Goal: Transaction & Acquisition: Download file/media

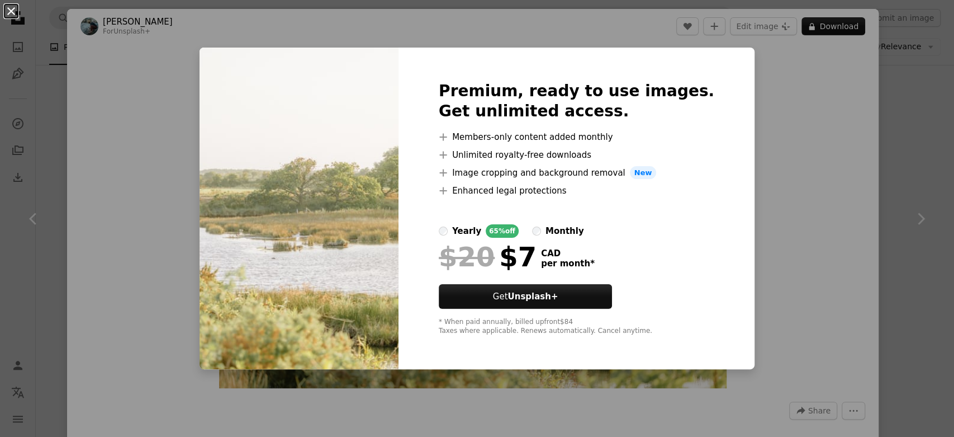
click at [14, 14] on button "An X shape" at bounding box center [10, 10] width 13 height 13
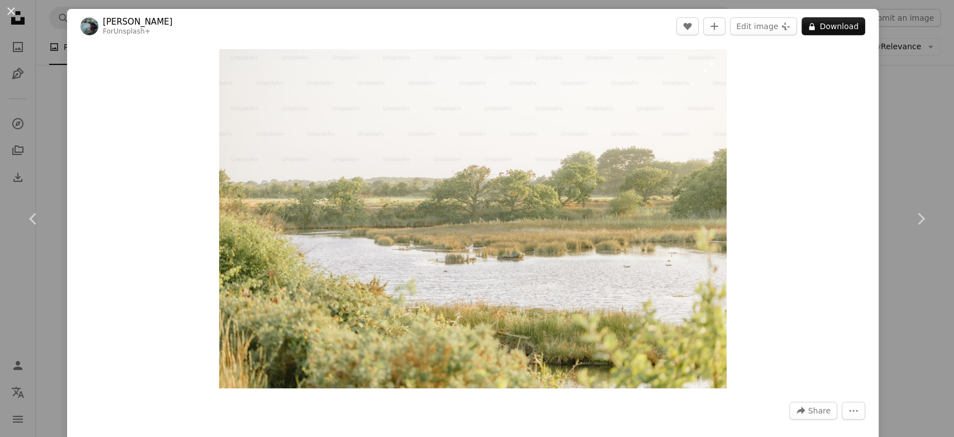
click at [312, 227] on img "Zoom in on this image" at bounding box center [473, 218] width 508 height 339
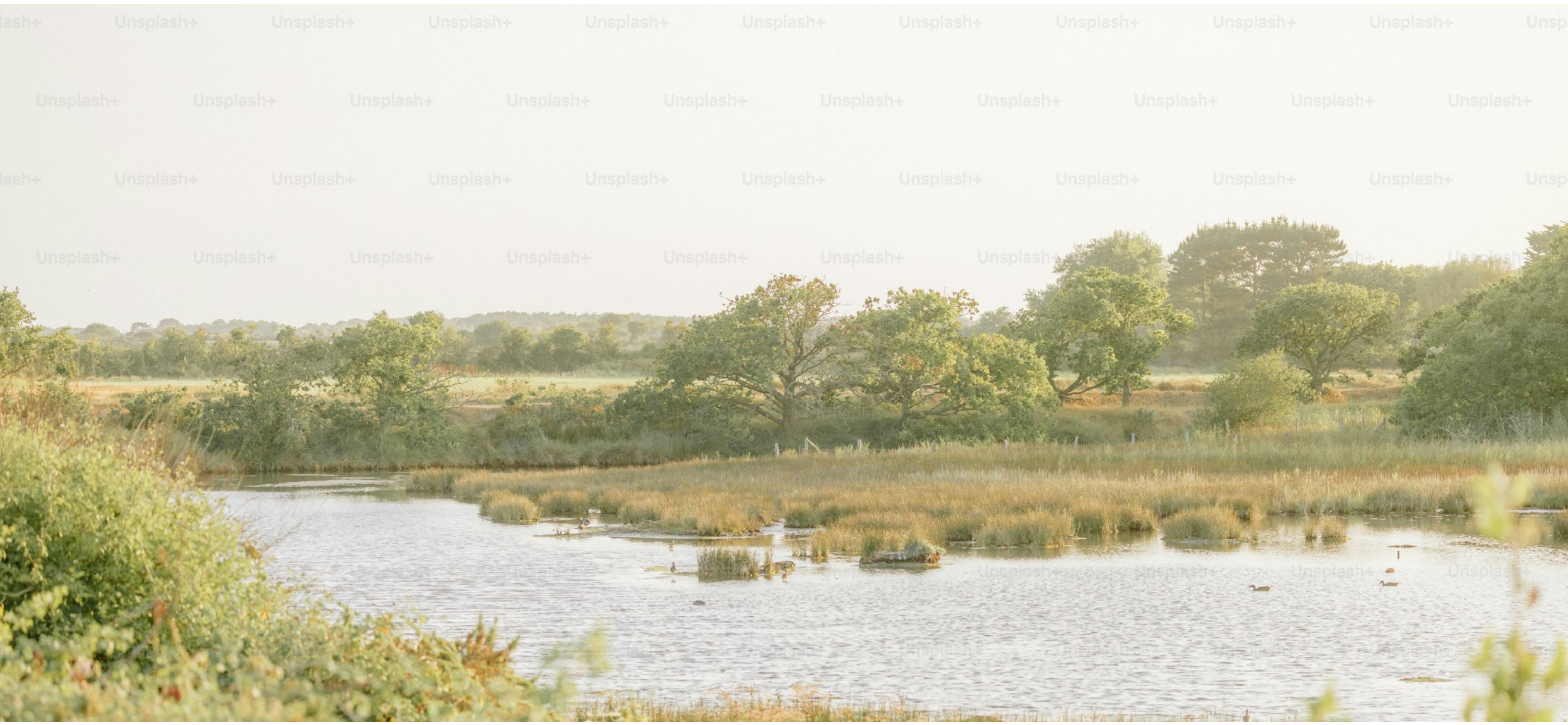
scroll to position [87, 0]
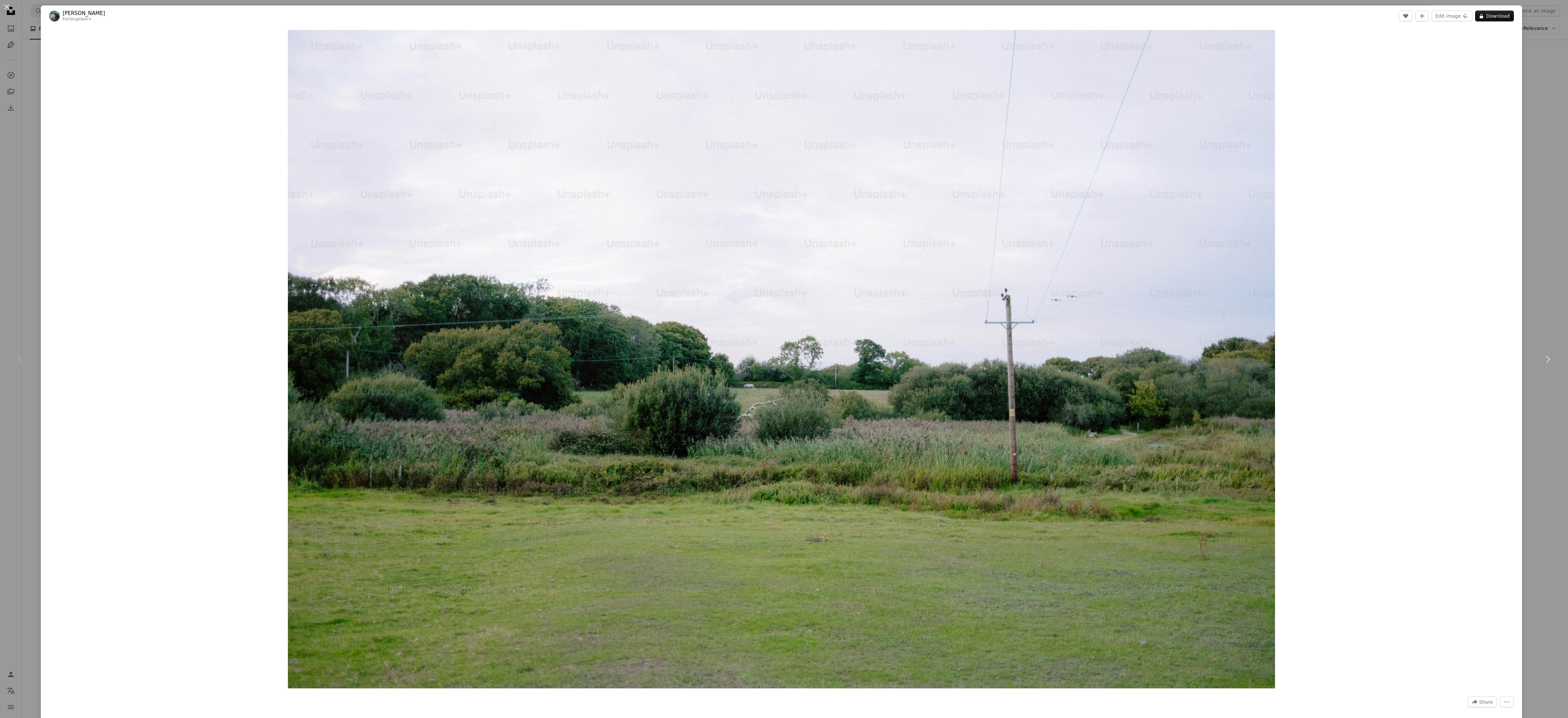
click at [18, 102] on div "An X shape Chevron left Chevron right [PERSON_NAME] For Unsplash+ A heart A plu…" at bounding box center [784, 359] width 1568 height 718
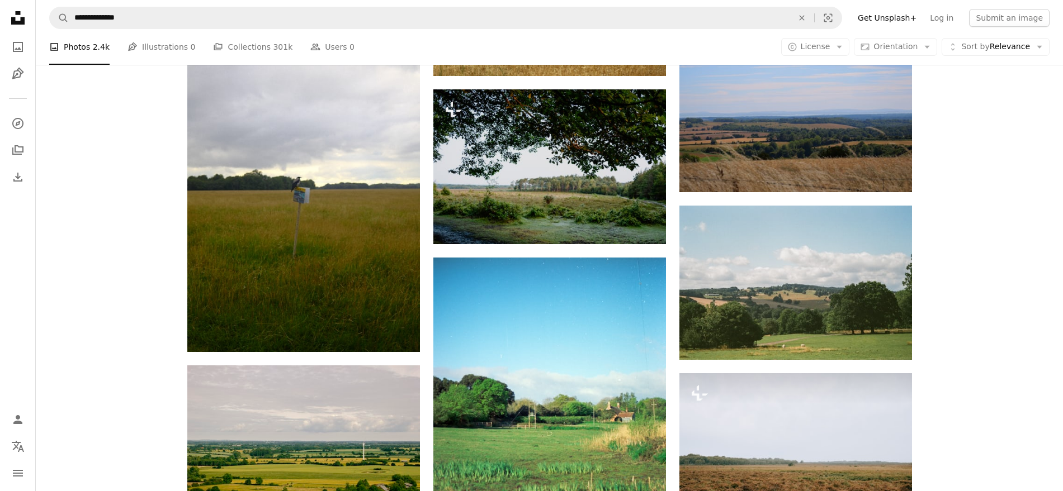
scroll to position [790, 0]
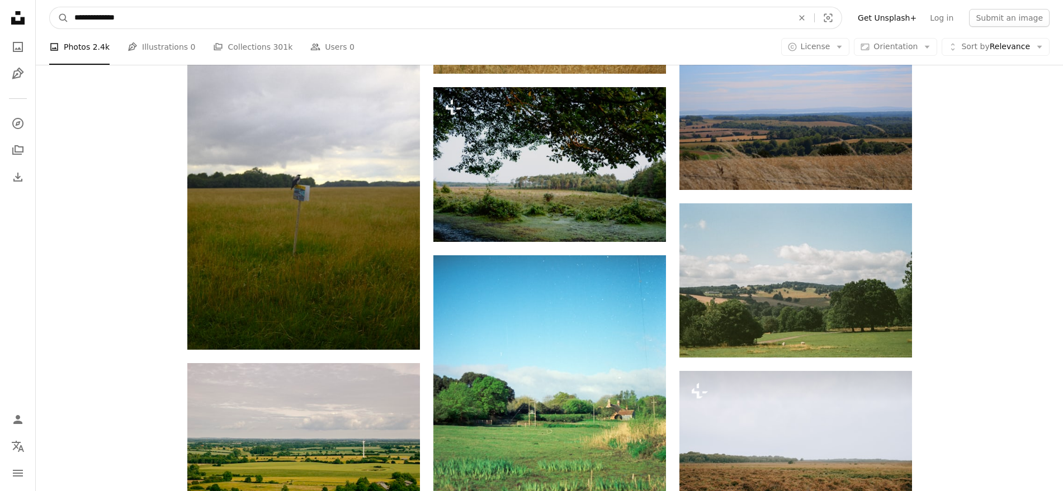
drag, startPoint x: 182, startPoint y: 13, endPoint x: 0, endPoint y: 30, distance: 182.4
type input "**********"
click button "A magnifying glass" at bounding box center [59, 17] width 19 height 21
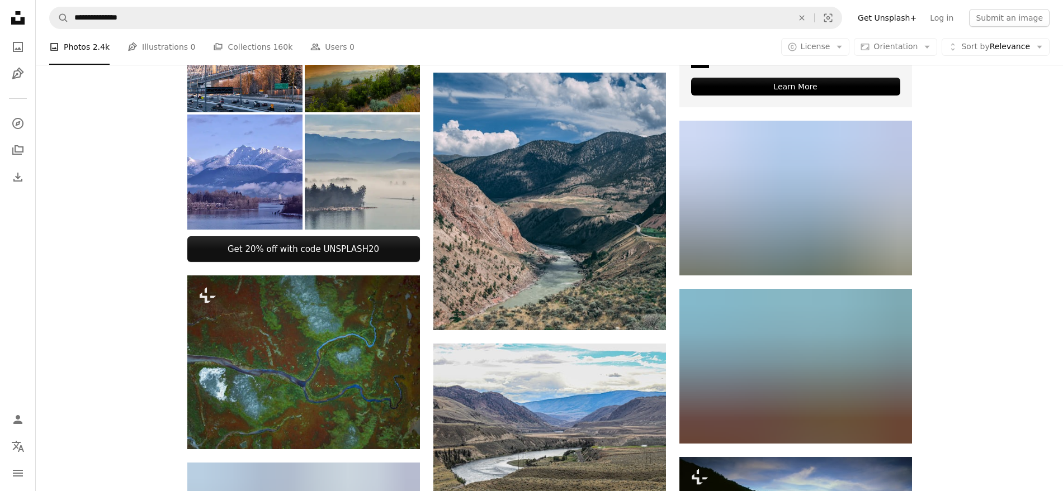
scroll to position [608, 0]
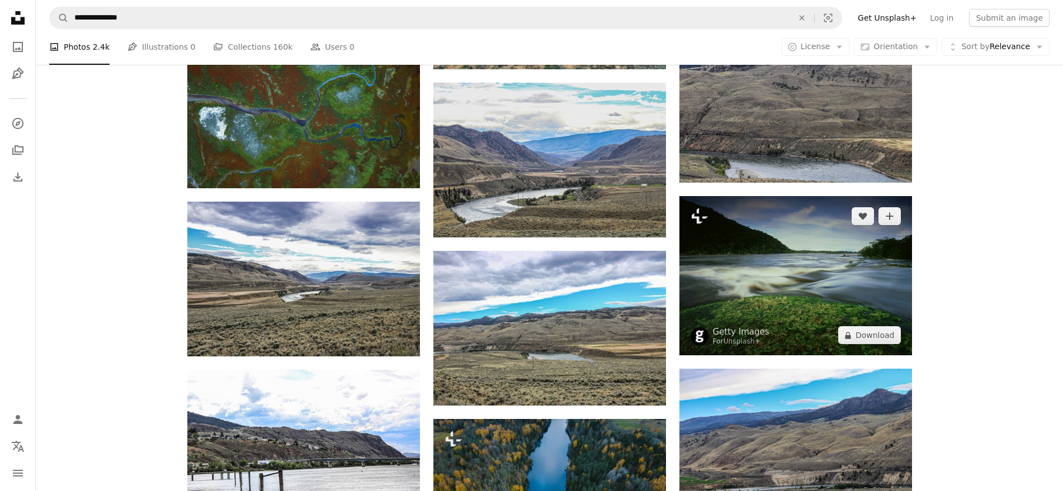
click at [744, 245] on img at bounding box center [795, 275] width 233 height 159
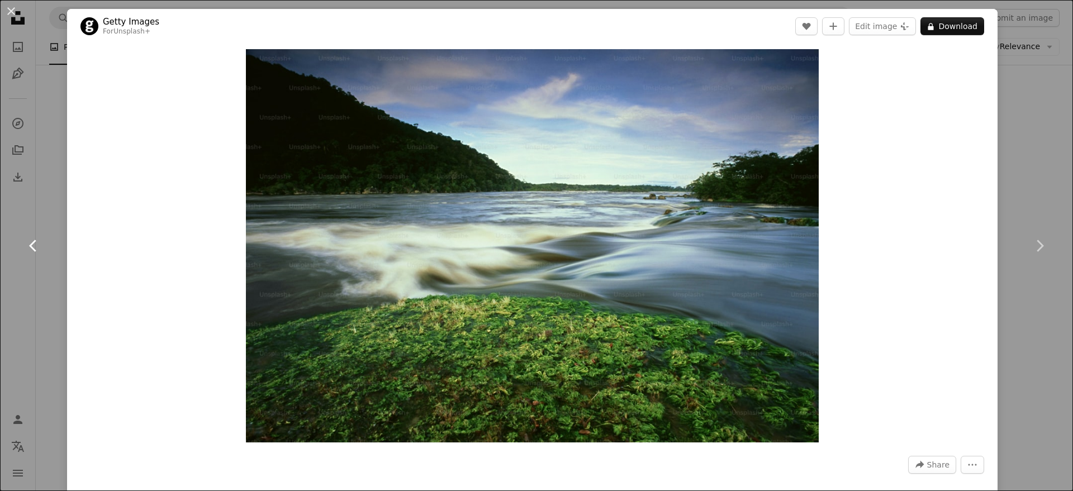
click at [32, 243] on icon at bounding box center [32, 246] width 7 height 12
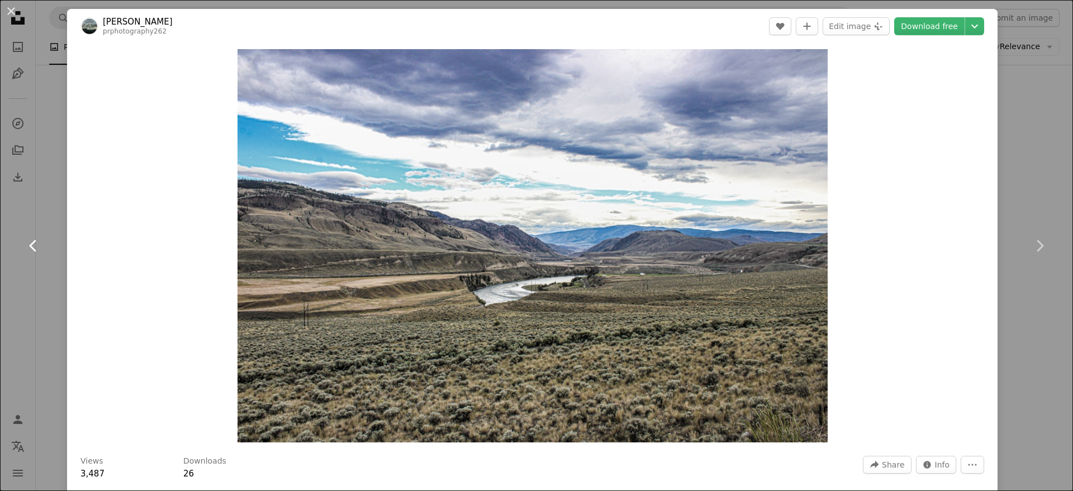
click at [32, 243] on icon at bounding box center [32, 246] width 7 height 12
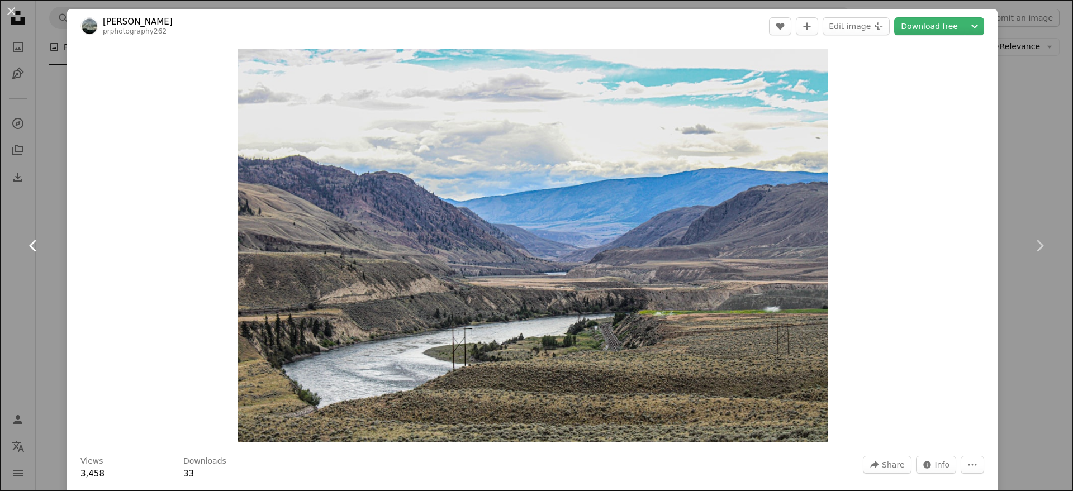
click at [32, 243] on icon at bounding box center [32, 246] width 7 height 12
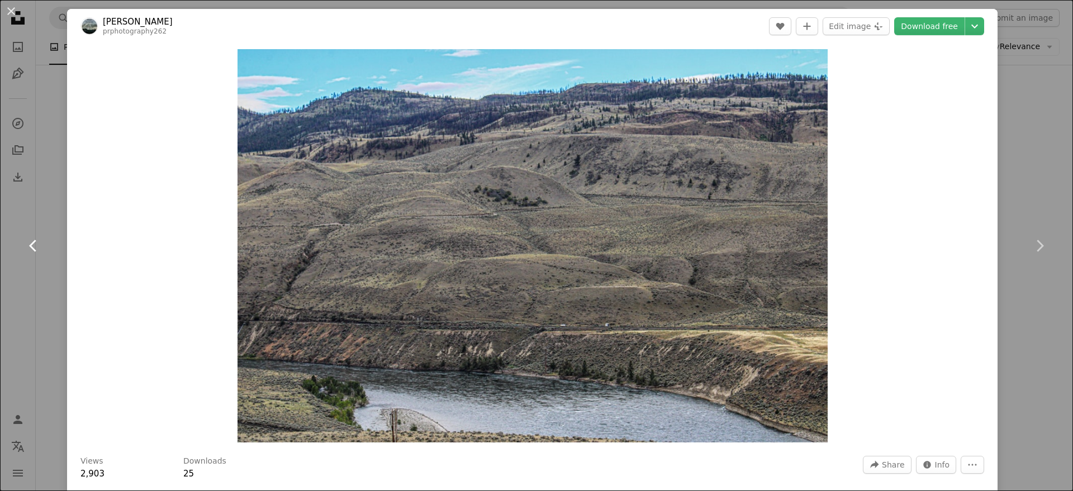
click at [32, 243] on icon at bounding box center [32, 246] width 7 height 12
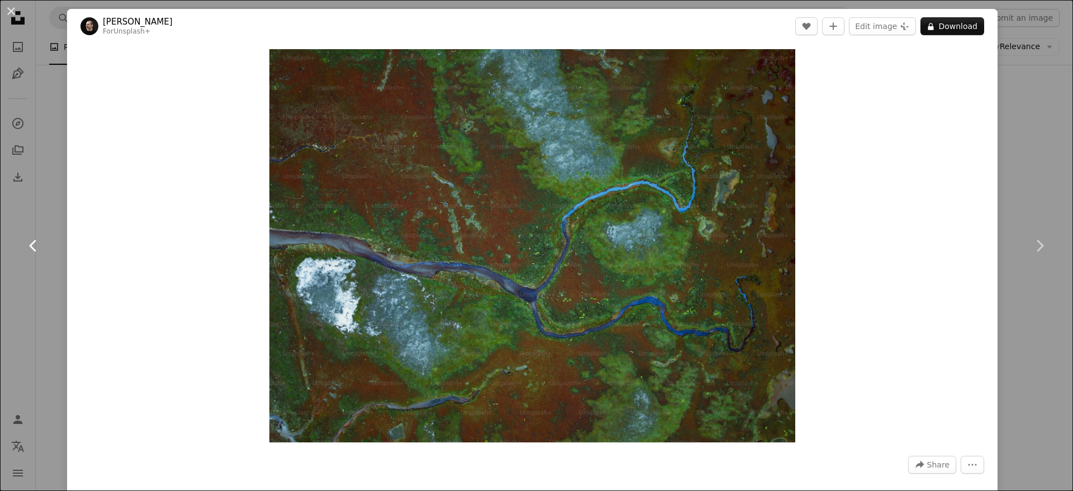
click at [32, 243] on icon at bounding box center [32, 246] width 7 height 12
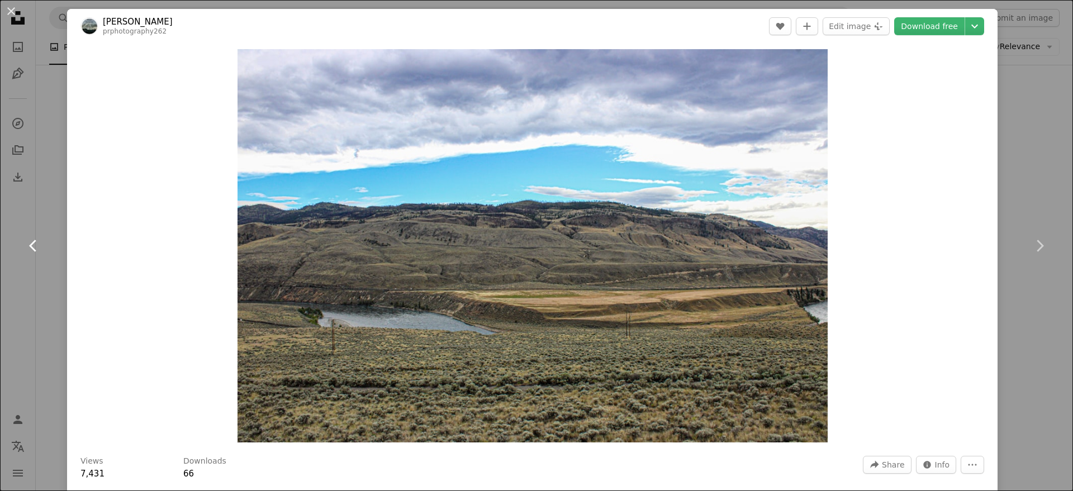
click at [32, 243] on icon at bounding box center [32, 246] width 7 height 12
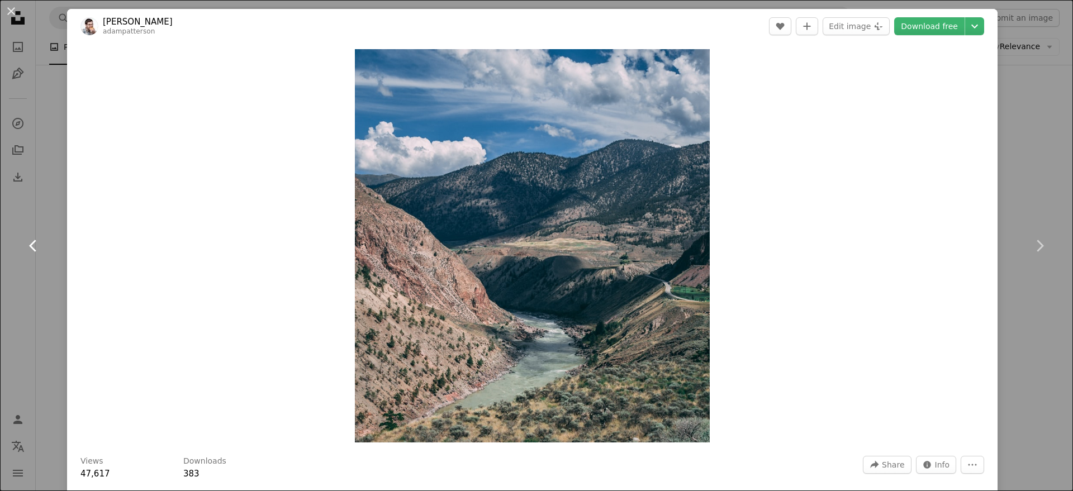
click at [32, 243] on icon at bounding box center [32, 246] width 7 height 12
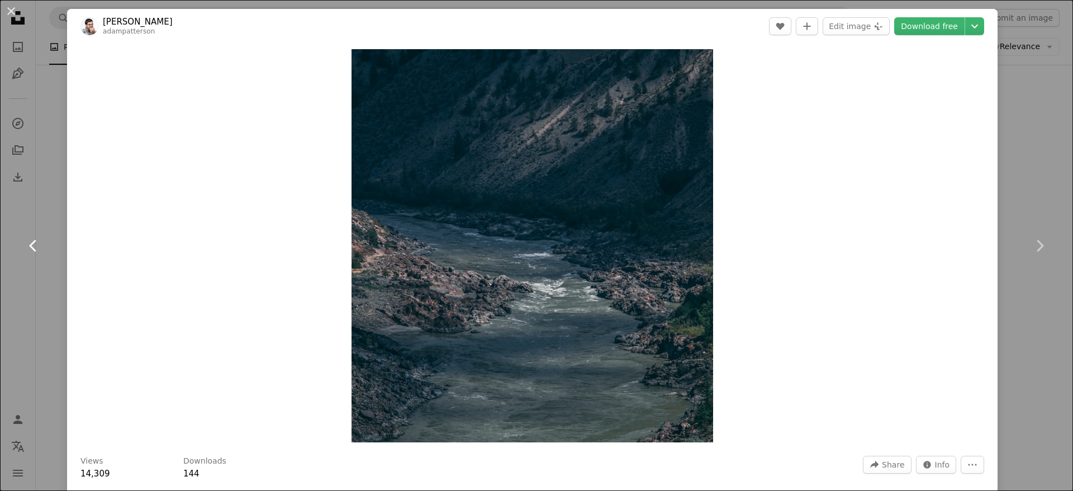
click at [32, 243] on icon at bounding box center [32, 246] width 7 height 12
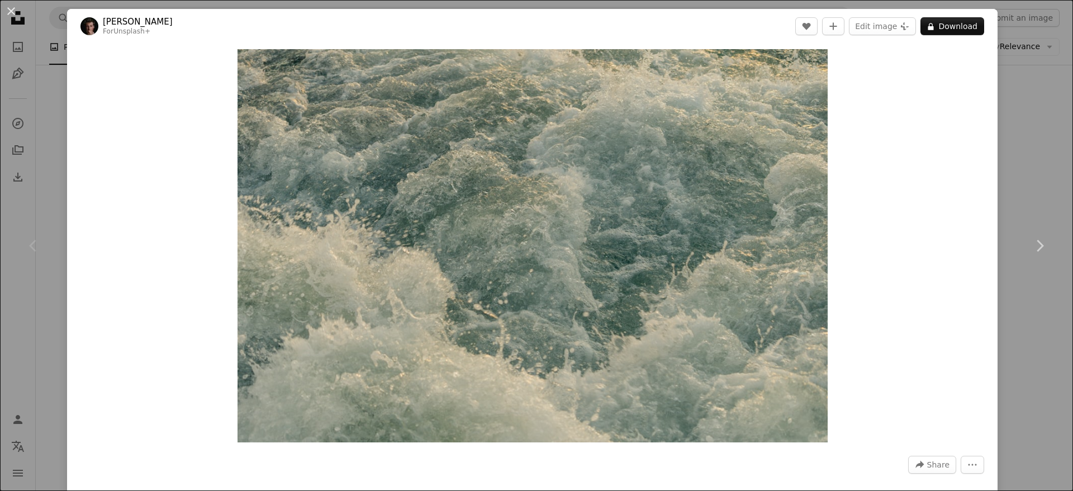
click at [32, 243] on icon at bounding box center [32, 246] width 7 height 12
click at [10, 11] on button "An X shape" at bounding box center [10, 10] width 13 height 13
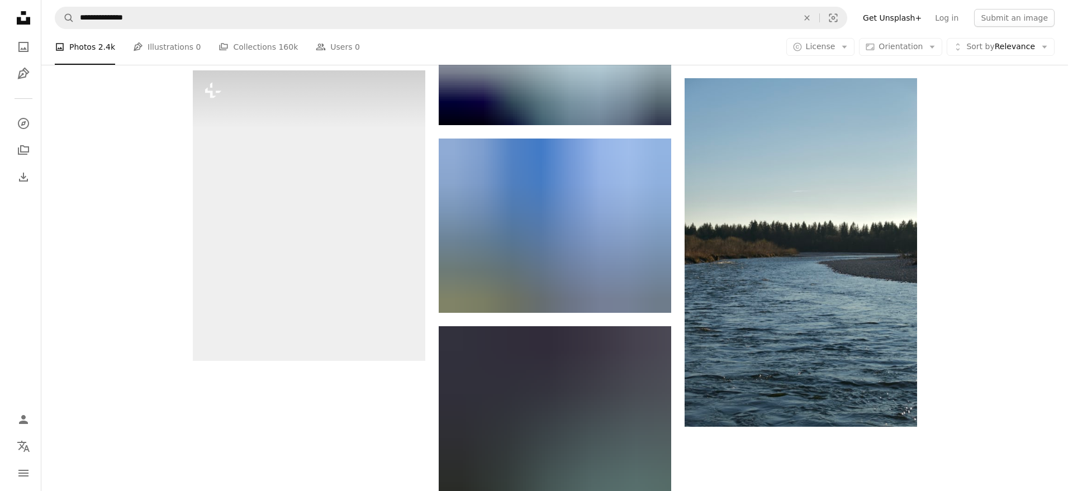
scroll to position [1259, 0]
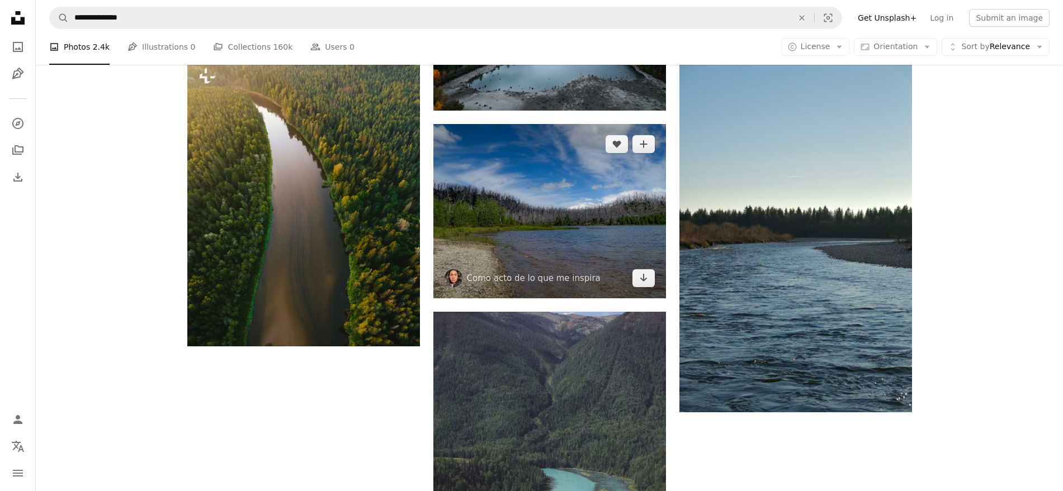
click at [493, 190] on img at bounding box center [549, 211] width 233 height 174
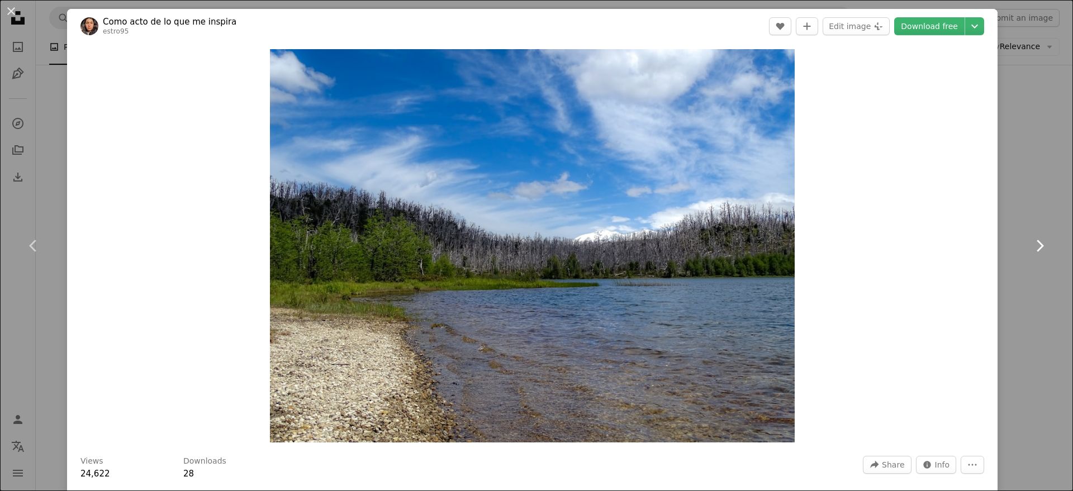
click at [954, 248] on icon at bounding box center [1040, 246] width 7 height 12
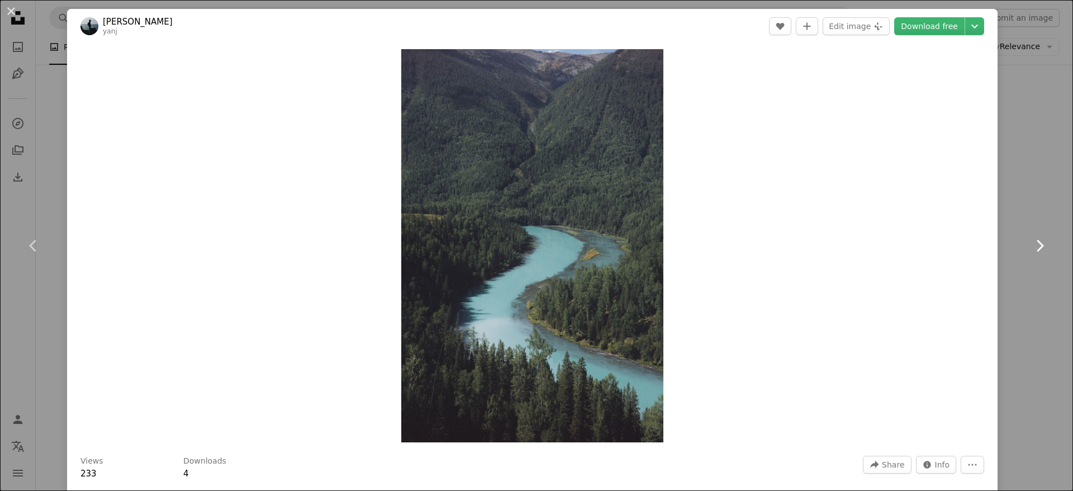
click at [954, 248] on icon at bounding box center [1040, 246] width 7 height 12
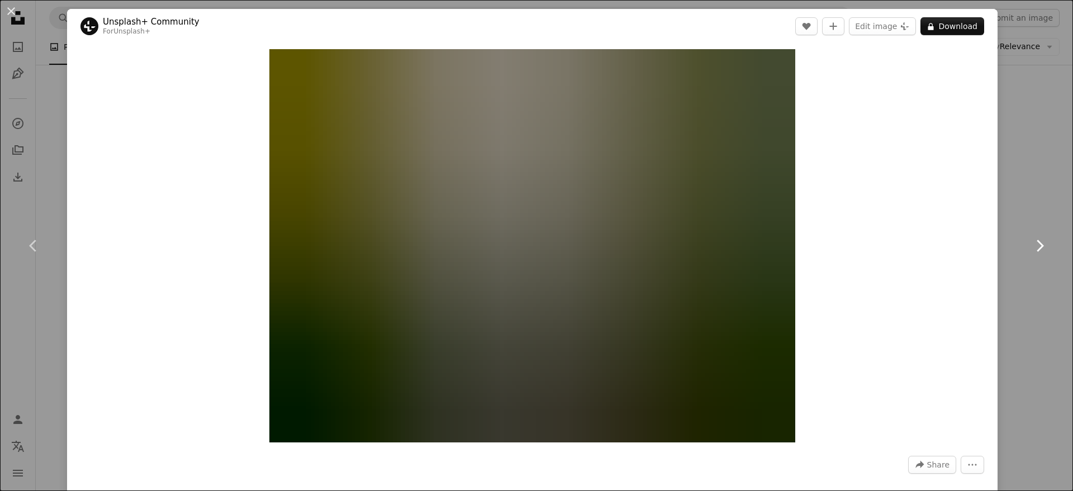
click at [954, 248] on icon at bounding box center [1040, 246] width 7 height 12
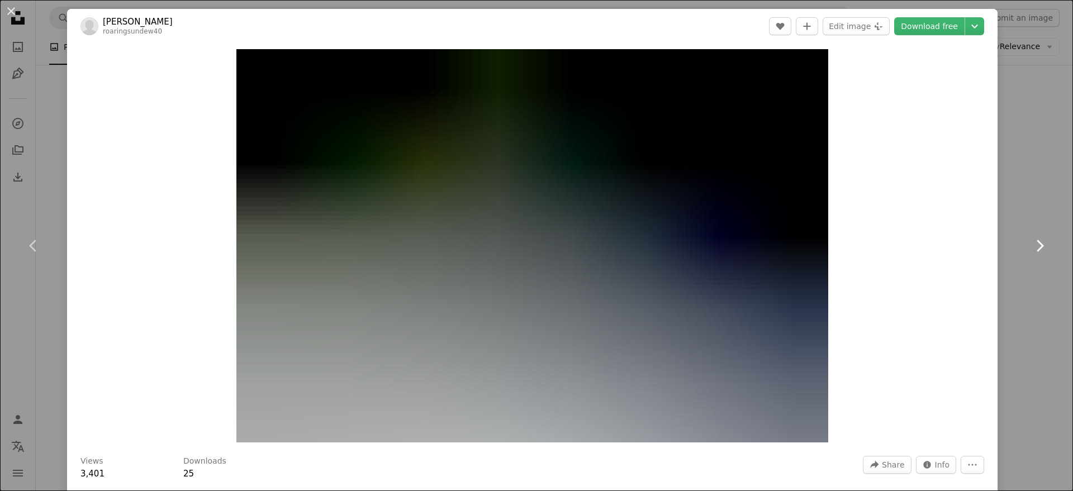
click at [954, 248] on icon at bounding box center [1040, 246] width 7 height 12
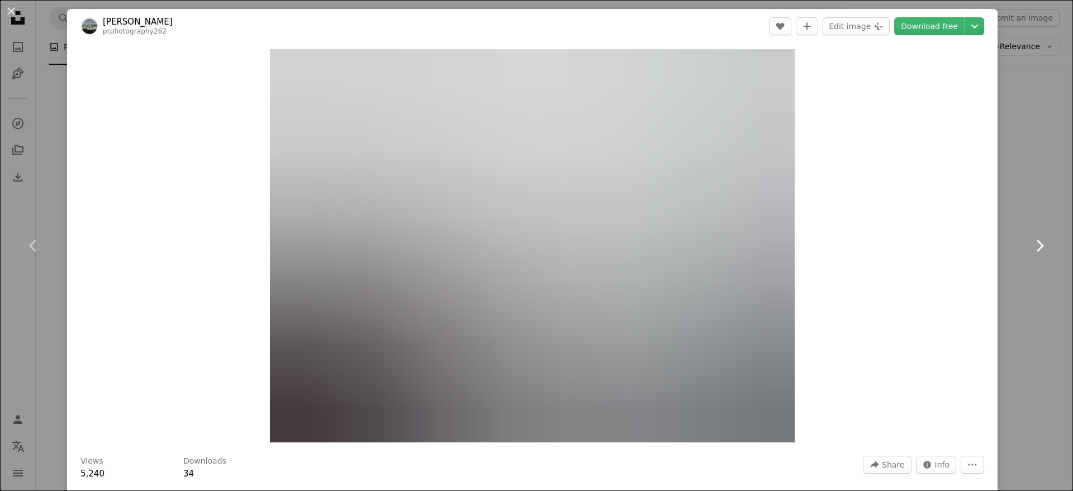
click at [954, 248] on icon at bounding box center [1040, 246] width 7 height 12
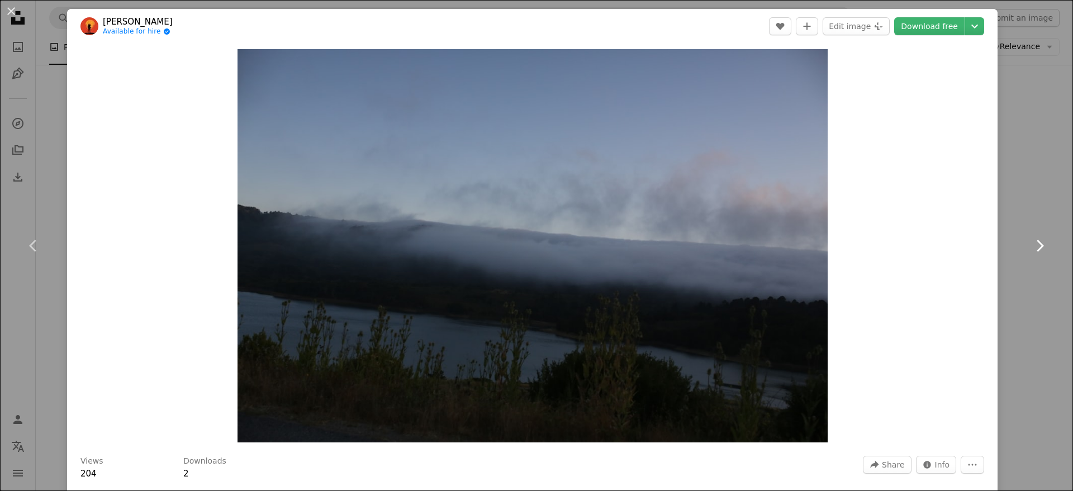
click at [954, 248] on icon at bounding box center [1040, 246] width 7 height 12
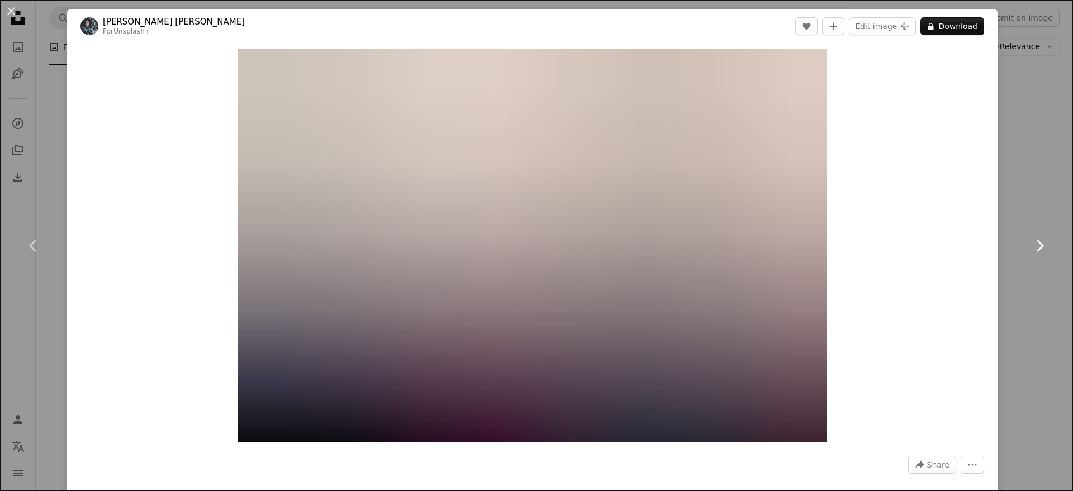
click at [954, 248] on icon at bounding box center [1040, 246] width 7 height 12
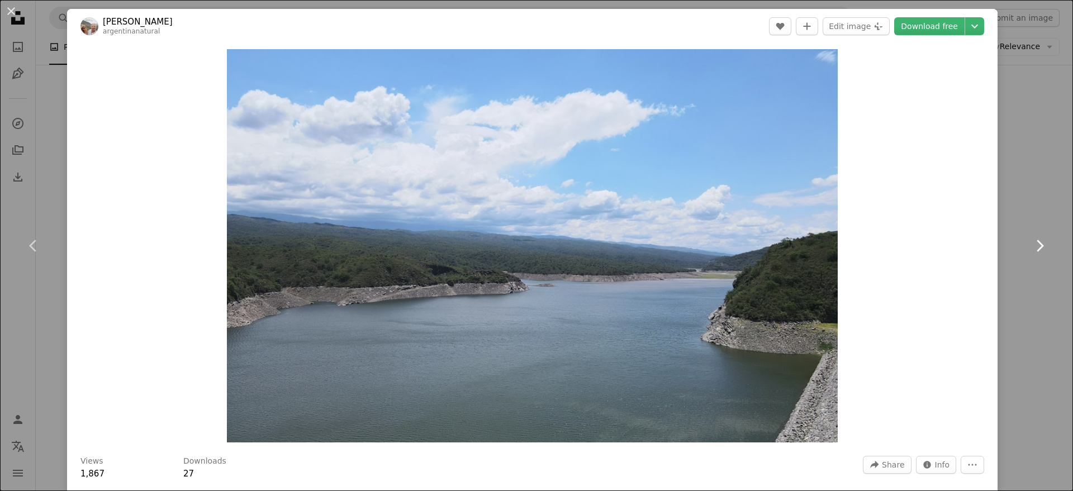
click at [954, 248] on icon at bounding box center [1040, 246] width 7 height 12
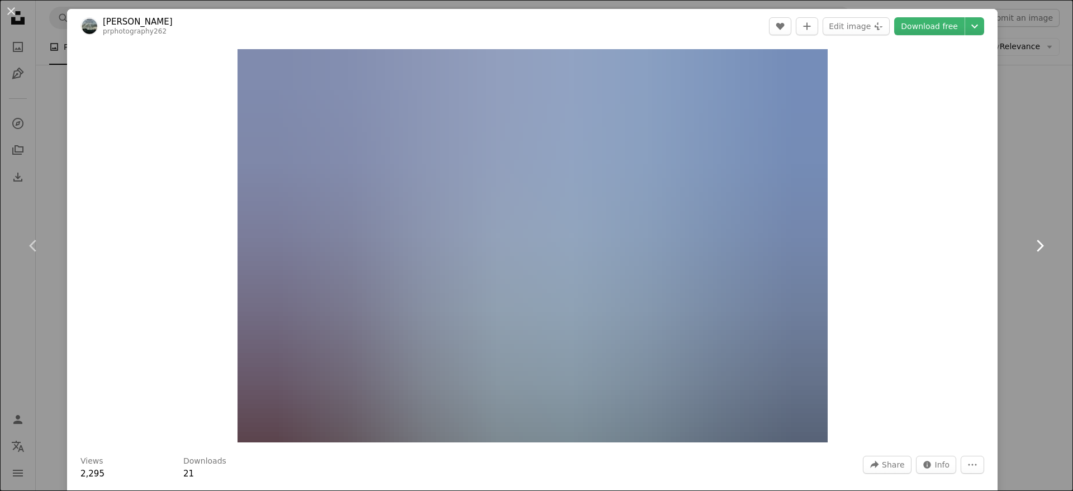
click at [954, 248] on icon at bounding box center [1040, 246] width 7 height 12
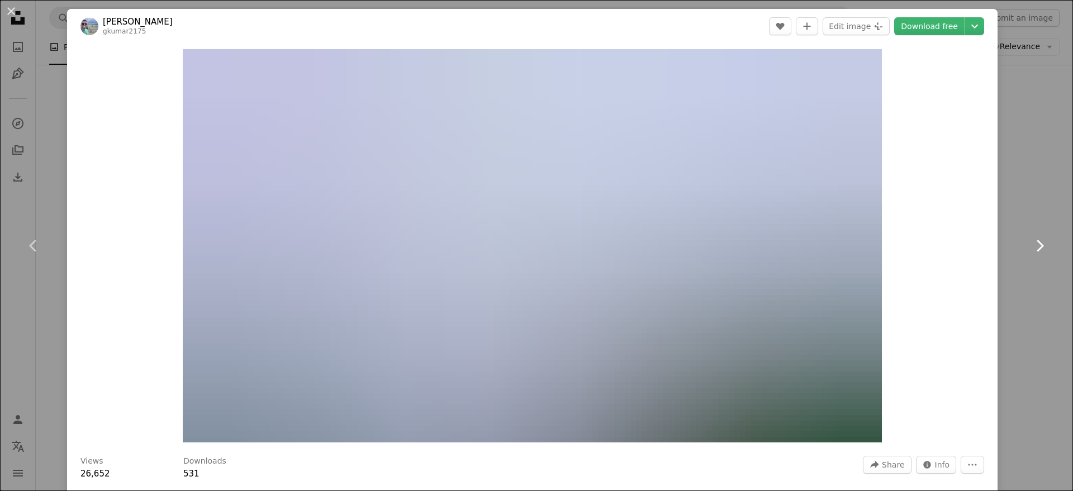
click at [954, 248] on icon at bounding box center [1040, 246] width 7 height 12
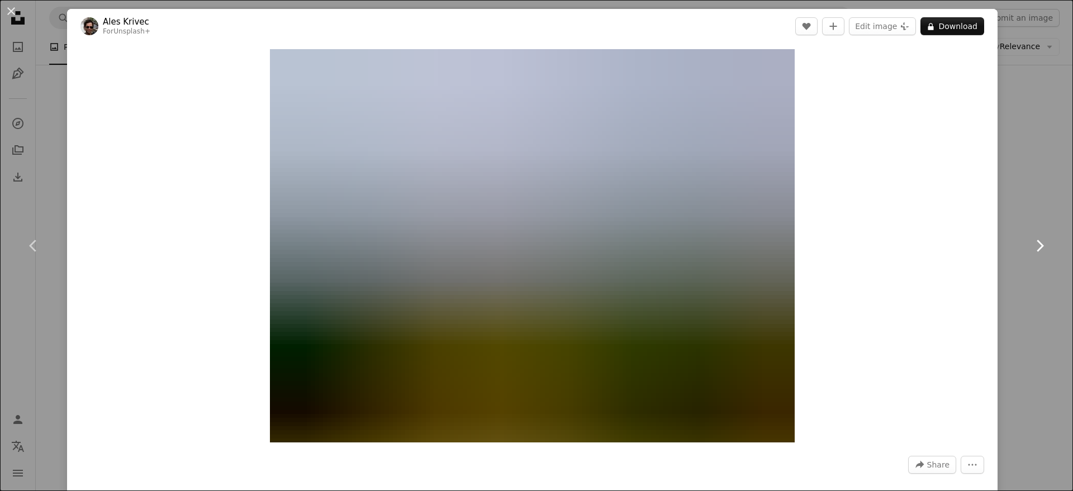
click at [954, 248] on icon at bounding box center [1040, 246] width 7 height 12
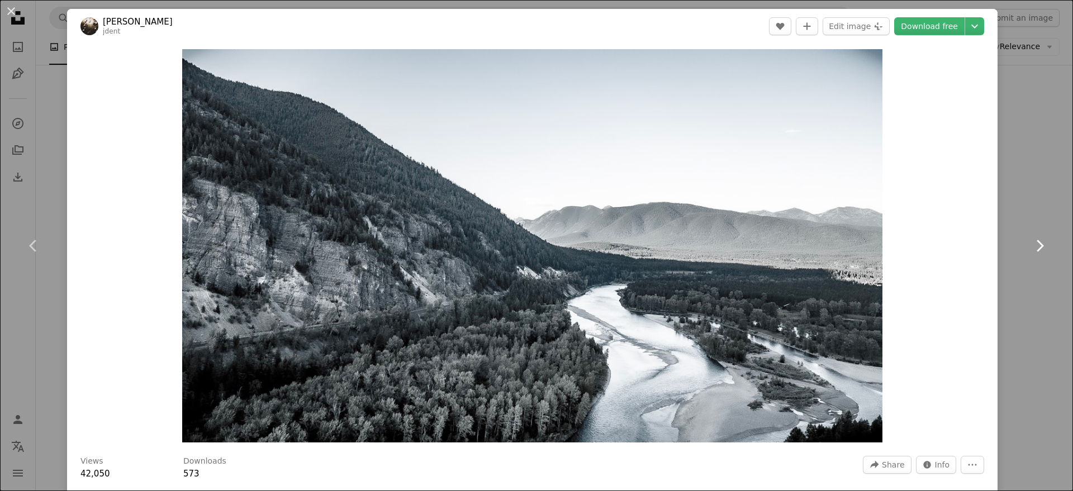
click at [954, 248] on icon at bounding box center [1040, 246] width 7 height 12
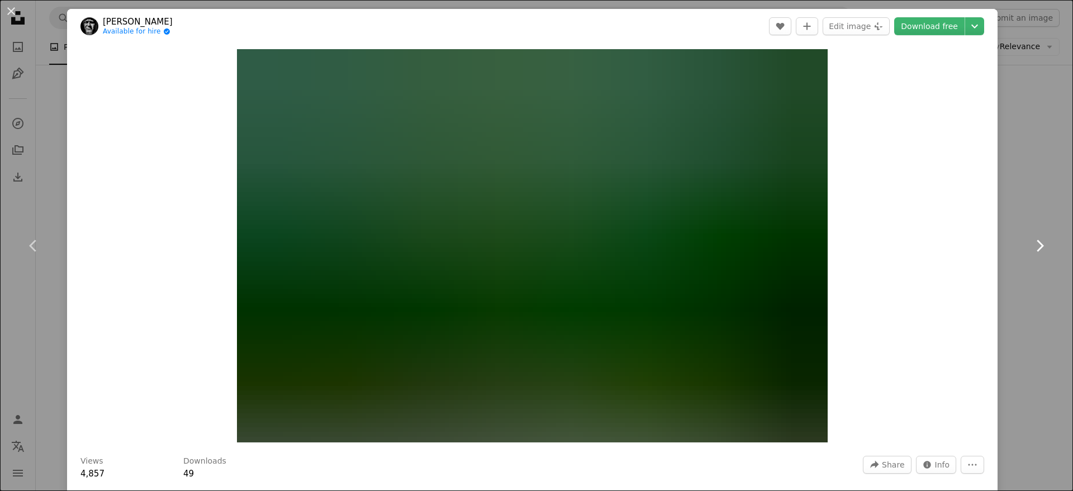
click at [954, 248] on icon at bounding box center [1040, 246] width 7 height 12
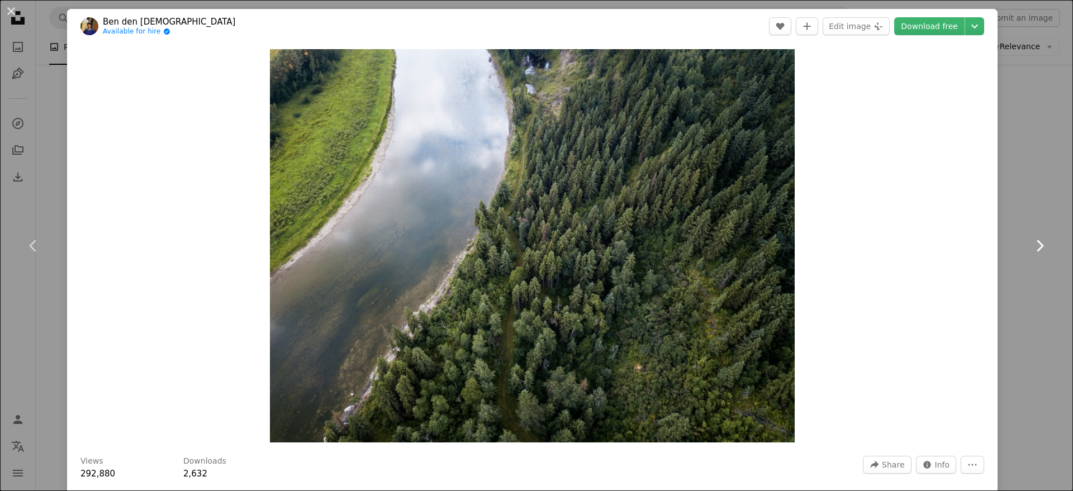
click at [954, 248] on icon at bounding box center [1040, 246] width 7 height 12
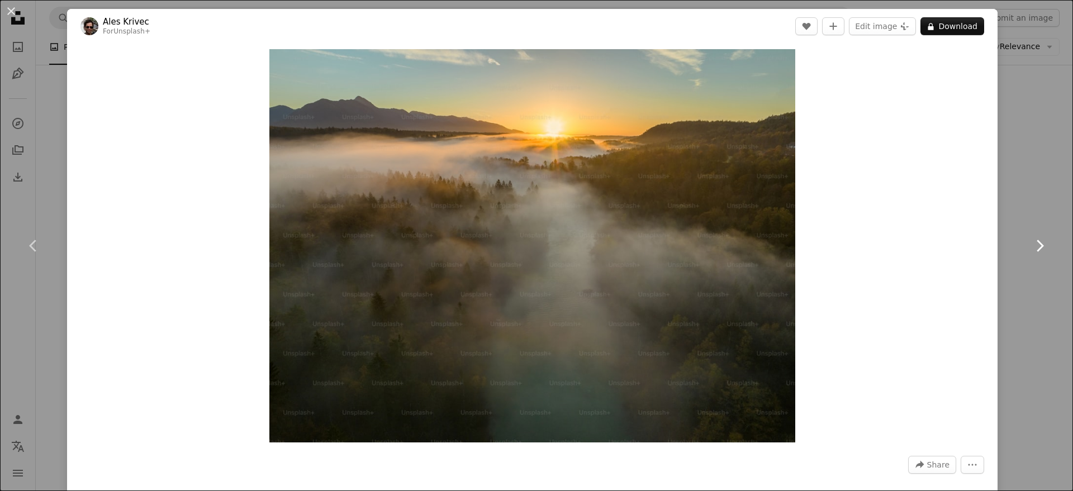
click at [954, 248] on icon at bounding box center [1040, 246] width 7 height 12
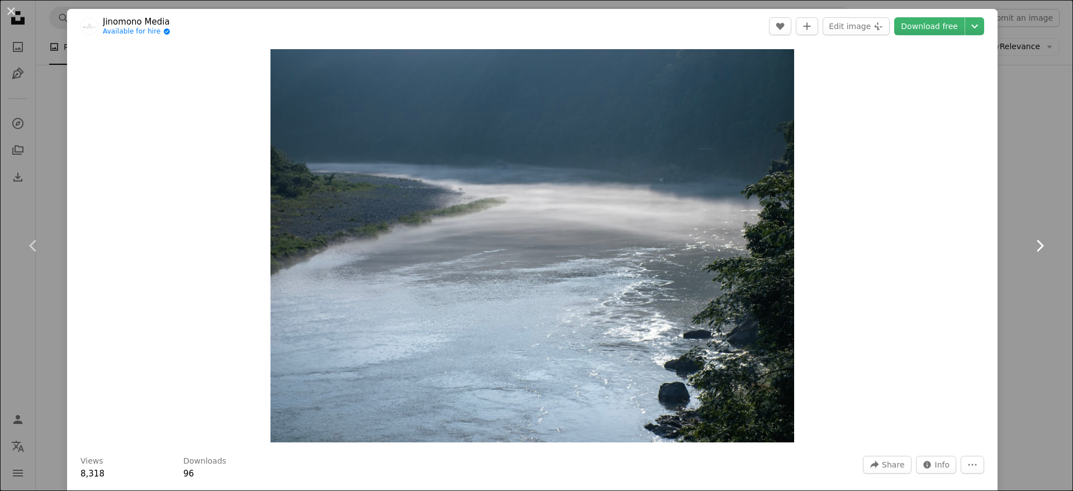
click at [954, 248] on icon at bounding box center [1040, 246] width 7 height 12
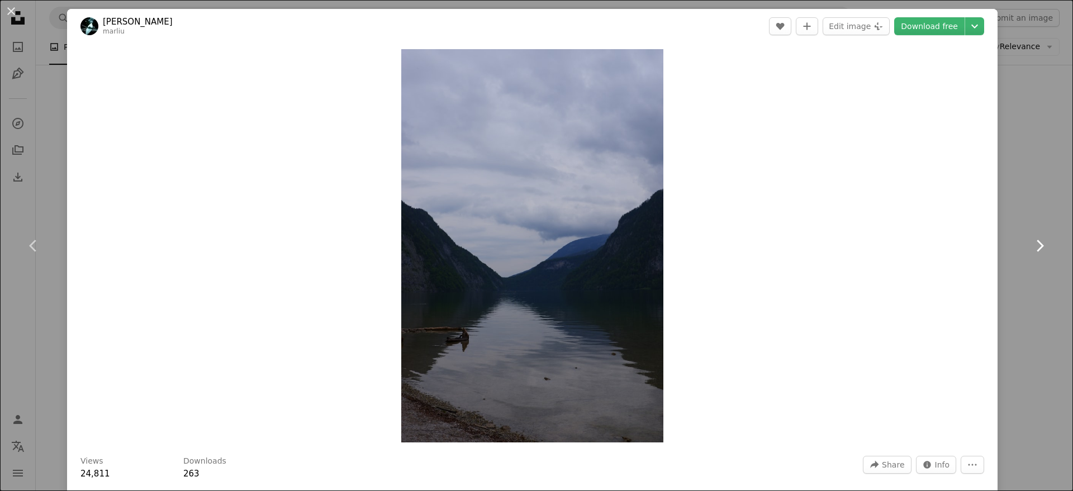
click at [954, 248] on icon at bounding box center [1040, 246] width 7 height 12
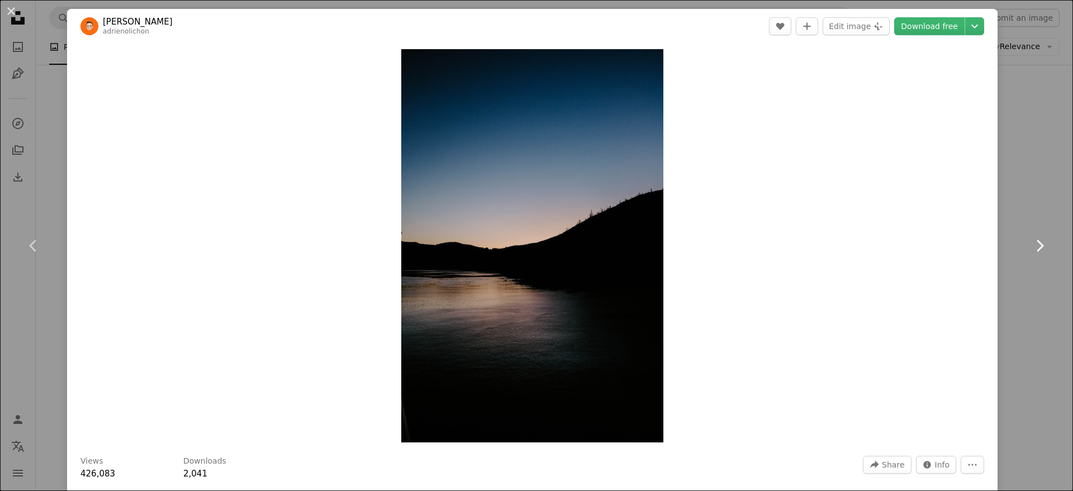
click at [954, 248] on icon at bounding box center [1040, 246] width 7 height 12
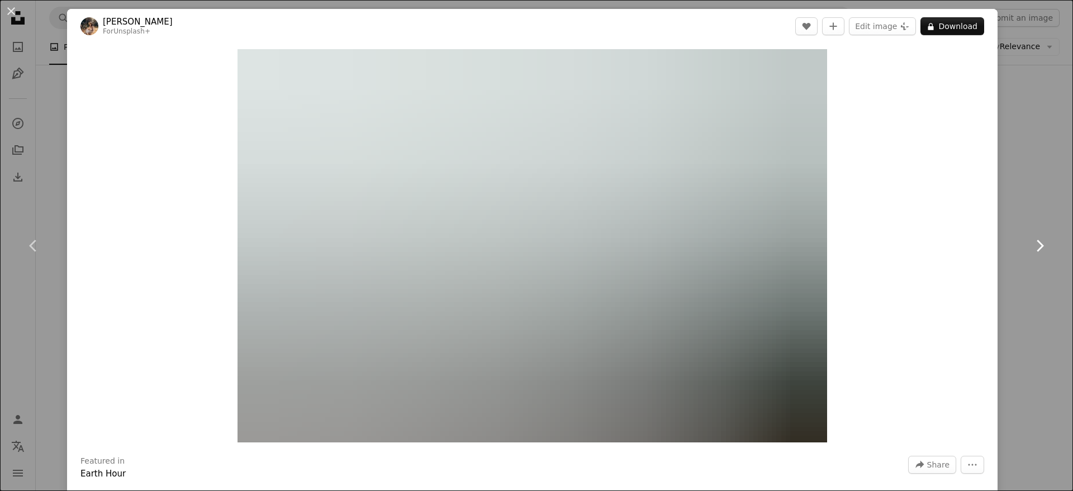
click at [954, 248] on icon at bounding box center [1040, 246] width 7 height 12
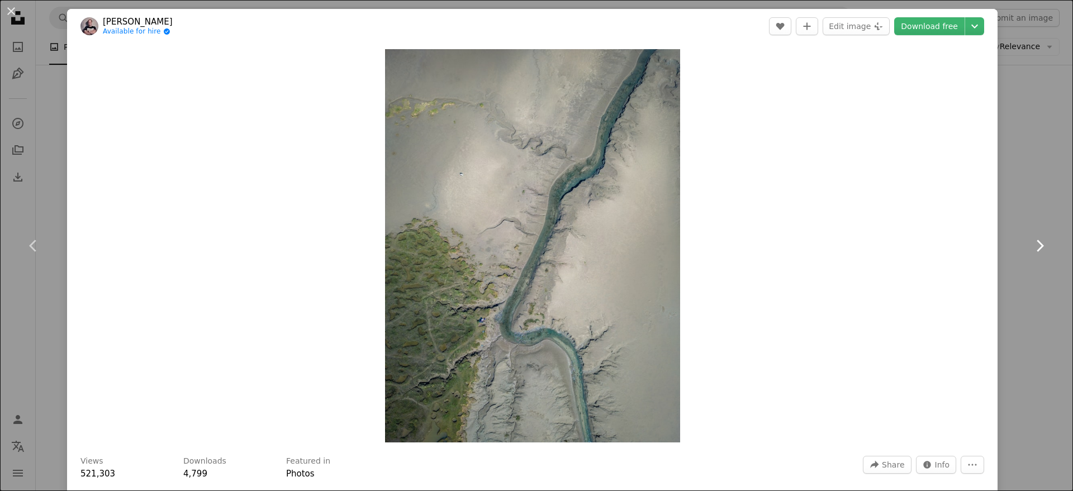
click at [954, 248] on icon at bounding box center [1040, 246] width 7 height 12
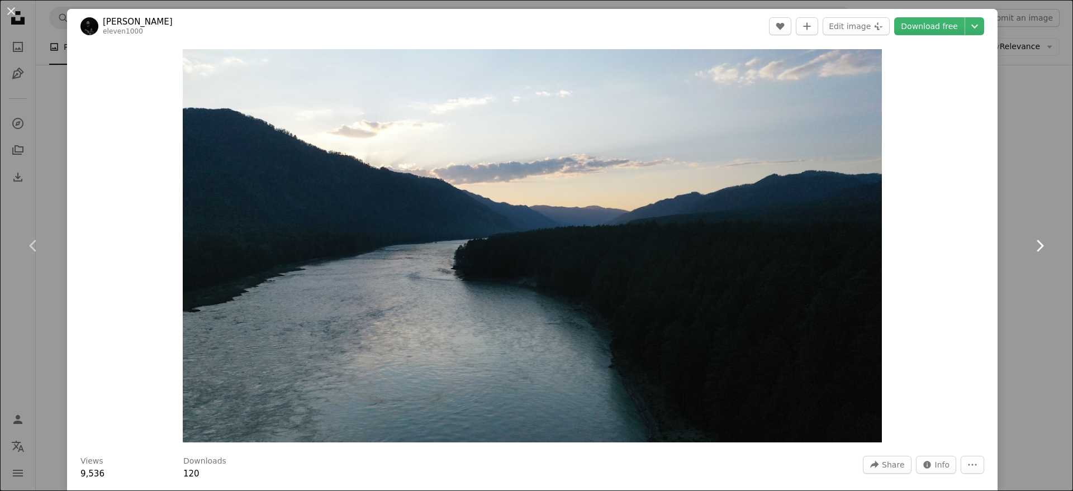
click at [954, 248] on icon at bounding box center [1040, 246] width 7 height 12
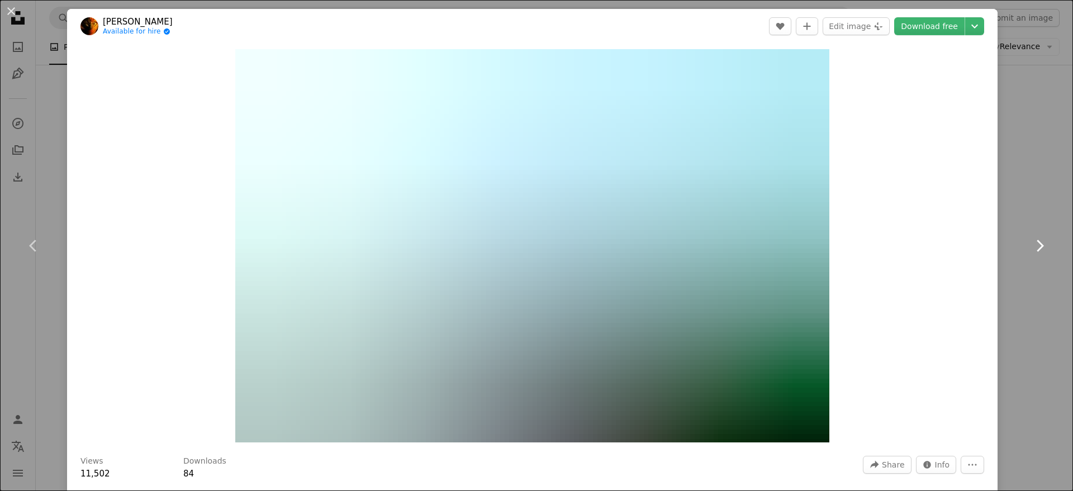
click at [954, 248] on icon at bounding box center [1040, 246] width 7 height 12
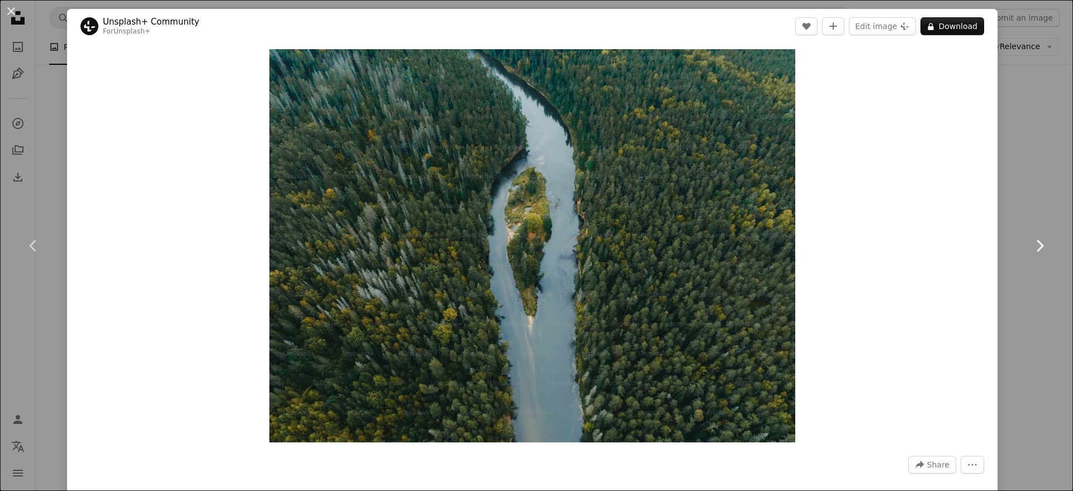
click at [954, 248] on icon at bounding box center [1040, 246] width 7 height 12
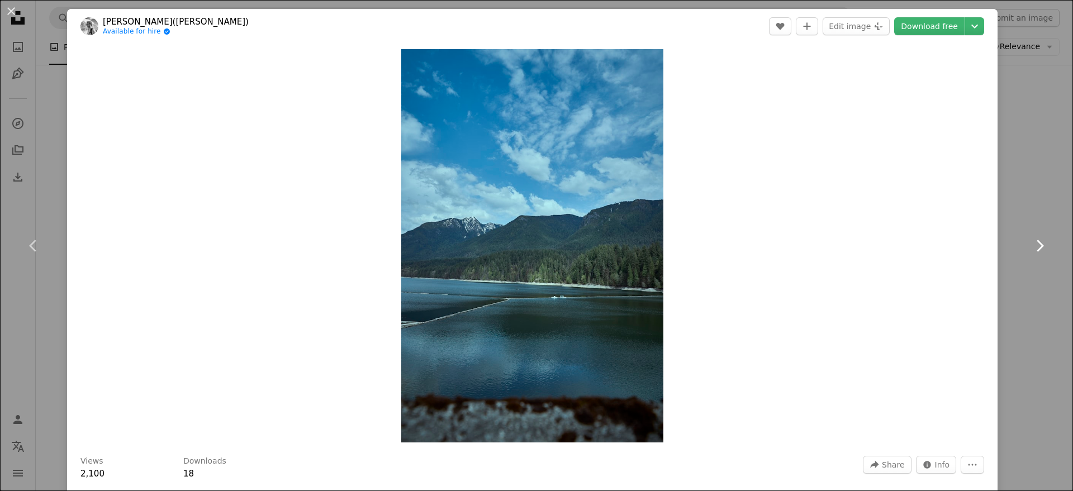
click at [954, 248] on icon at bounding box center [1040, 246] width 7 height 12
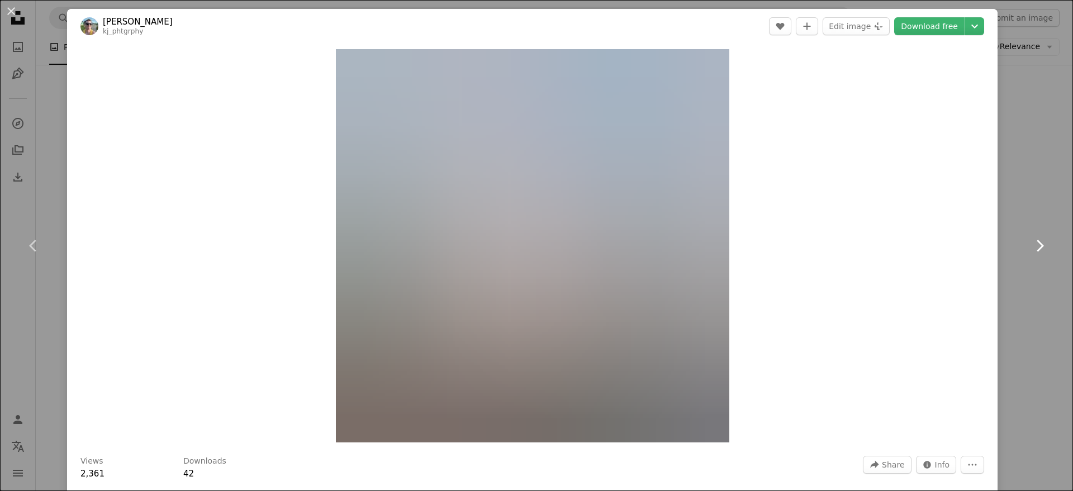
click at [954, 248] on icon at bounding box center [1040, 246] width 7 height 12
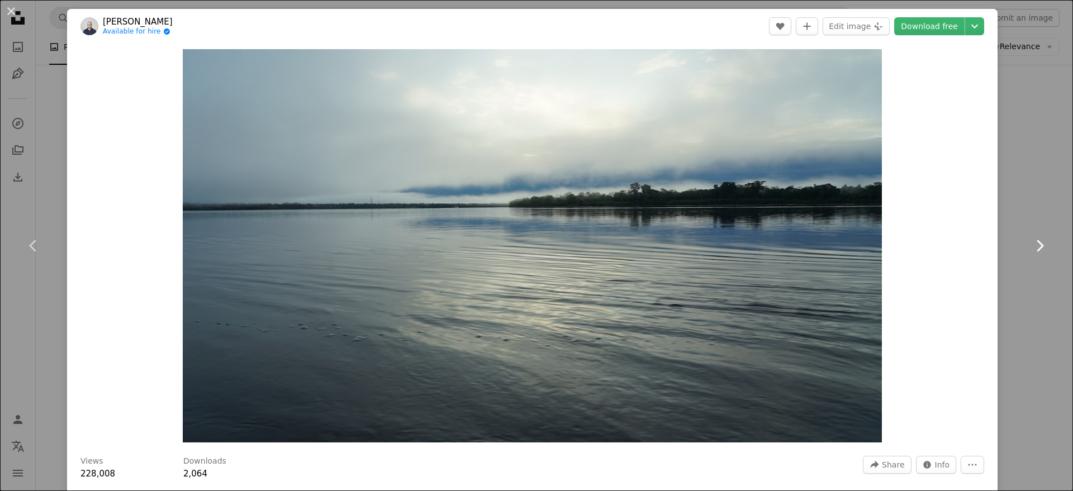
click at [954, 248] on icon at bounding box center [1040, 246] width 7 height 12
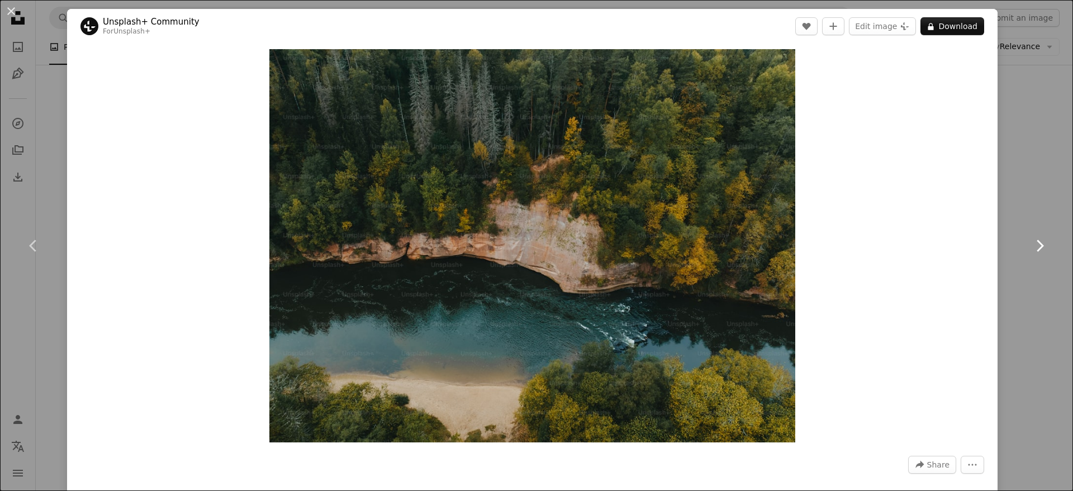
click at [954, 248] on icon at bounding box center [1040, 246] width 7 height 12
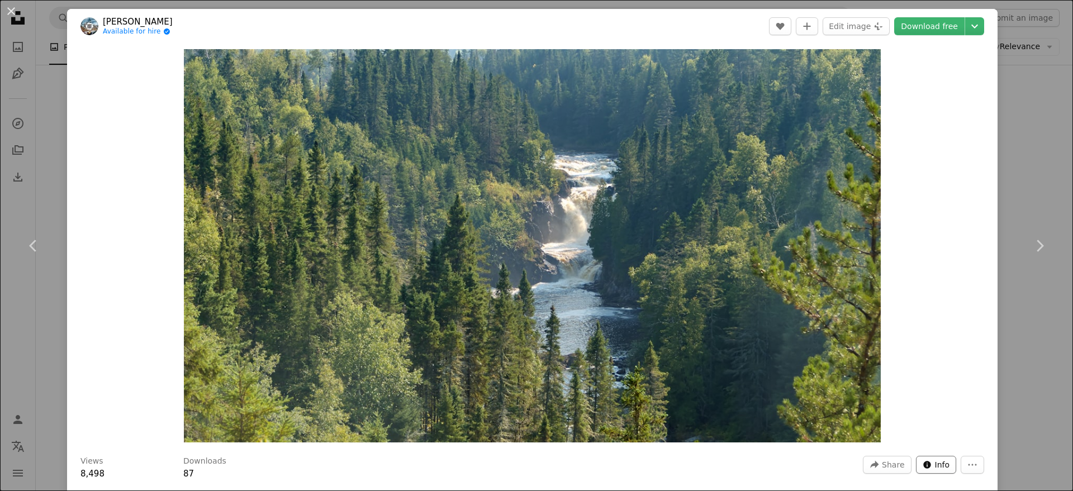
click at [935, 436] on span "Info" at bounding box center [942, 465] width 15 height 17
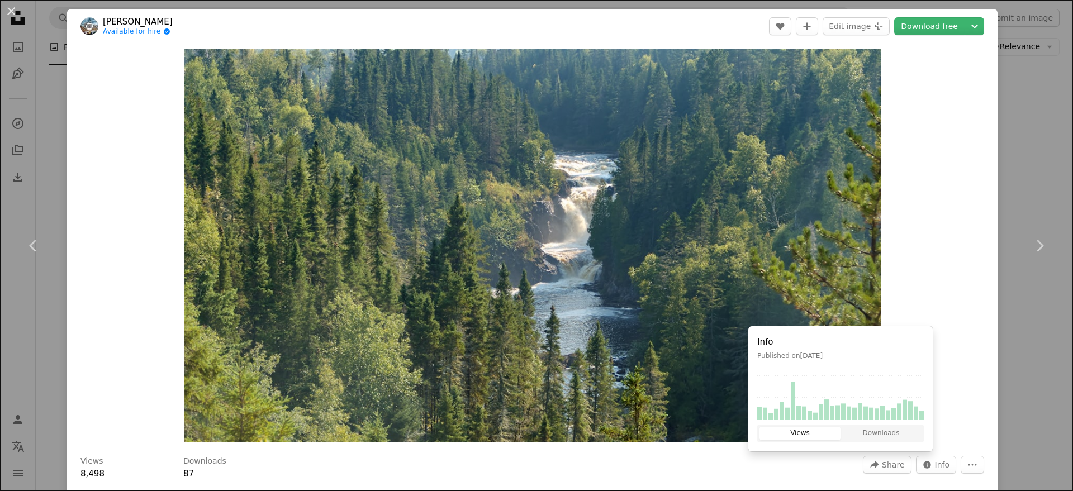
click at [918, 284] on div "Zoom in" at bounding box center [532, 246] width 931 height 405
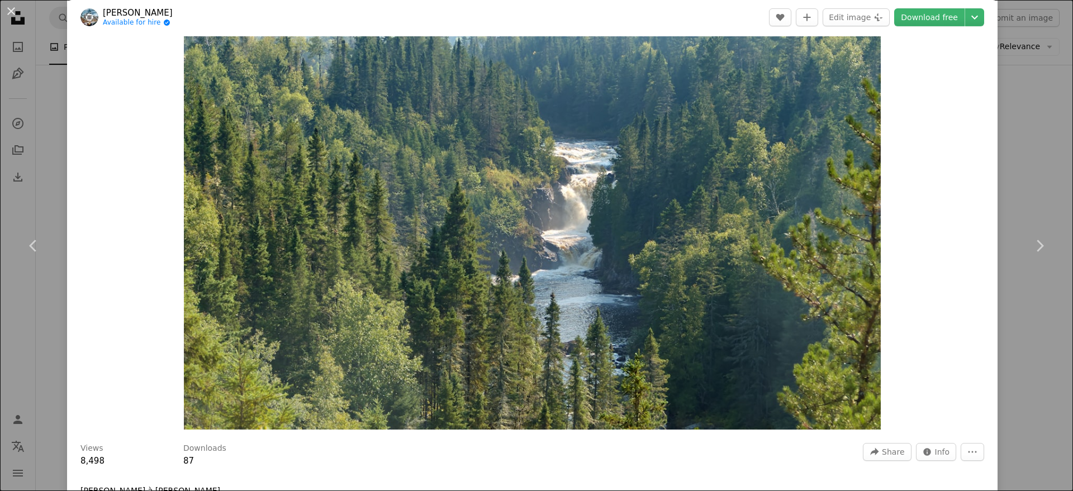
scroll to position [6, 0]
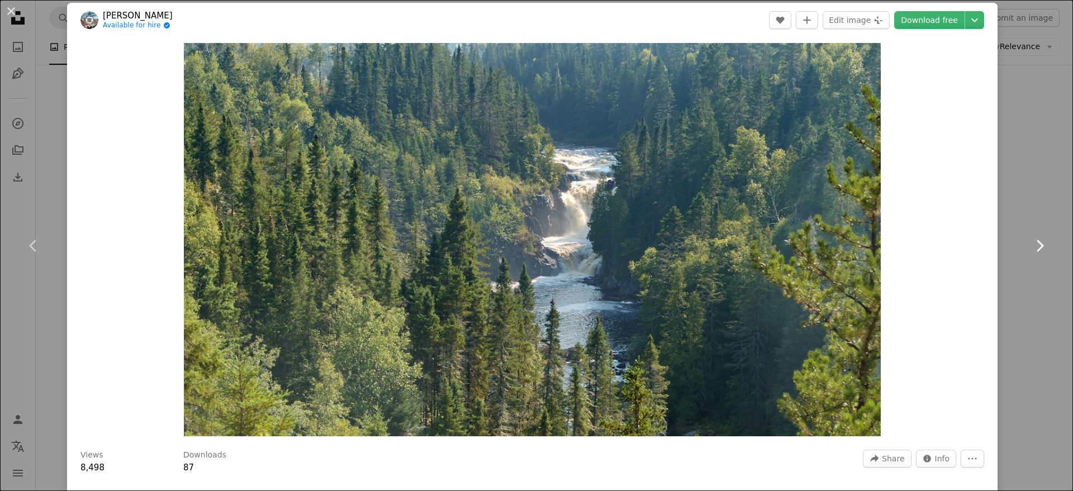
click at [954, 243] on icon "Chevron right" at bounding box center [1040, 246] width 18 height 18
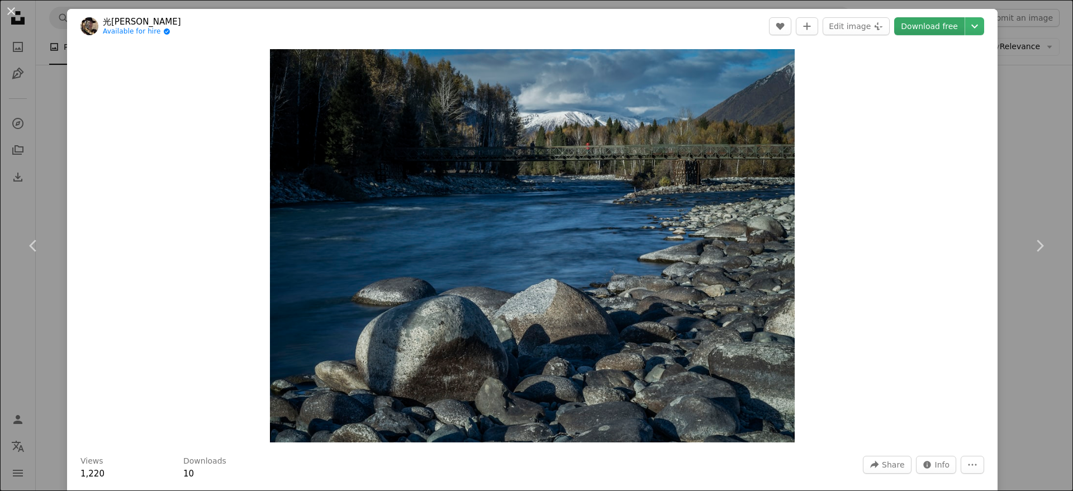
click at [940, 27] on link "Download free" at bounding box center [929, 26] width 70 height 18
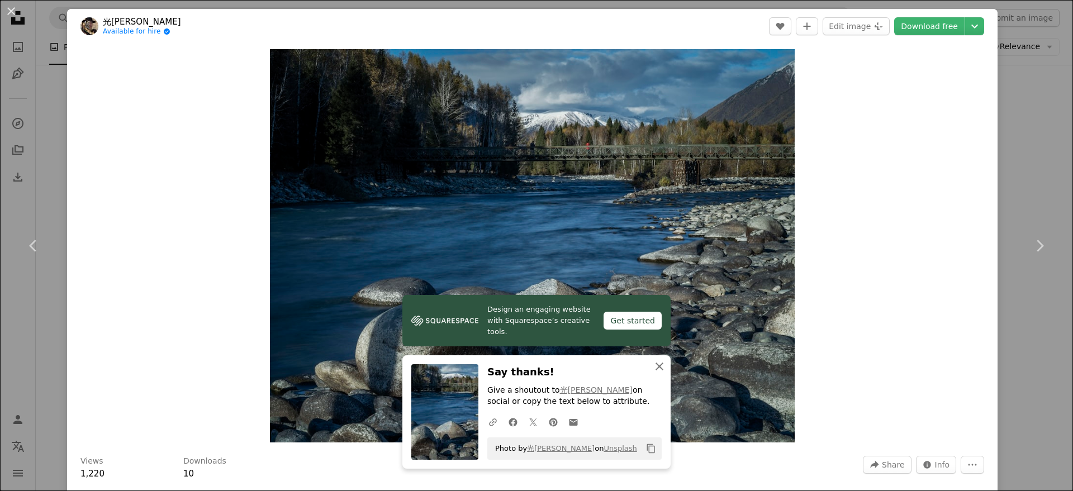
click at [657, 362] on icon "An X shape" at bounding box center [659, 366] width 13 height 13
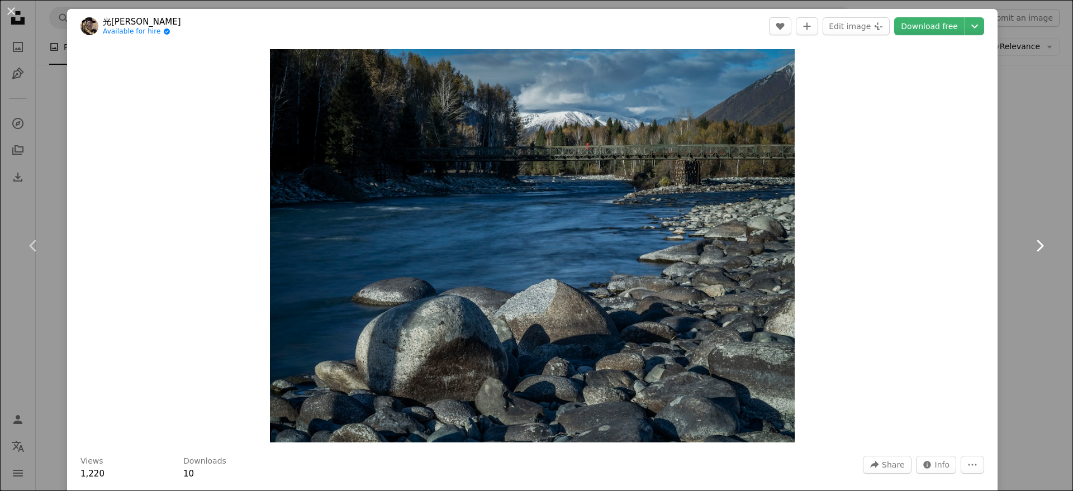
click at [954, 240] on icon "Chevron right" at bounding box center [1040, 246] width 18 height 18
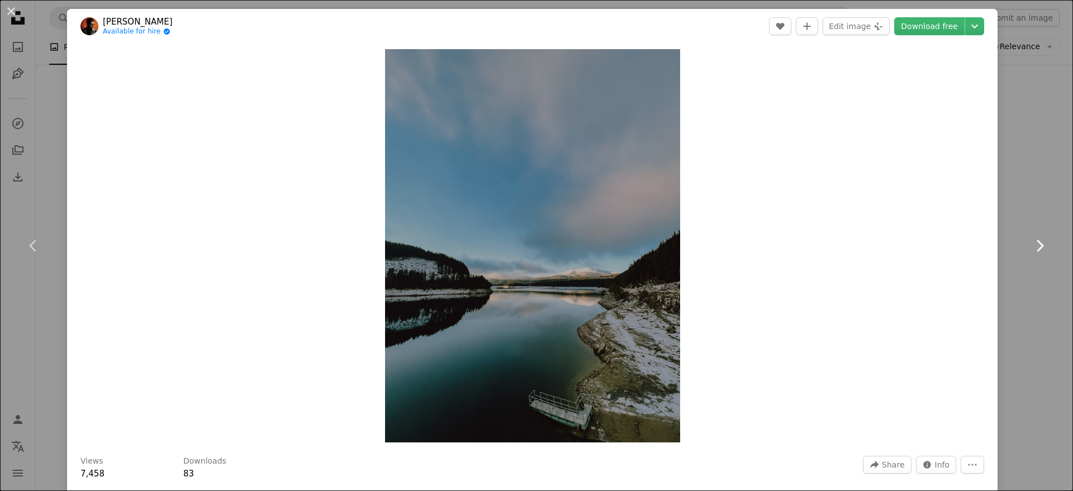
click at [954, 240] on icon "Chevron right" at bounding box center [1040, 246] width 18 height 18
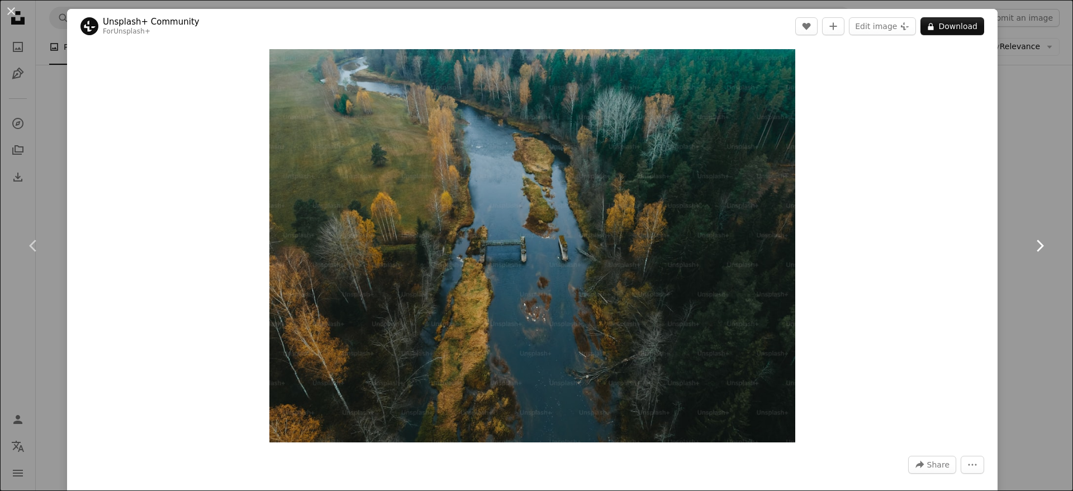
click at [954, 240] on icon "Chevron right" at bounding box center [1040, 246] width 18 height 18
